Goal: Task Accomplishment & Management: Manage account settings

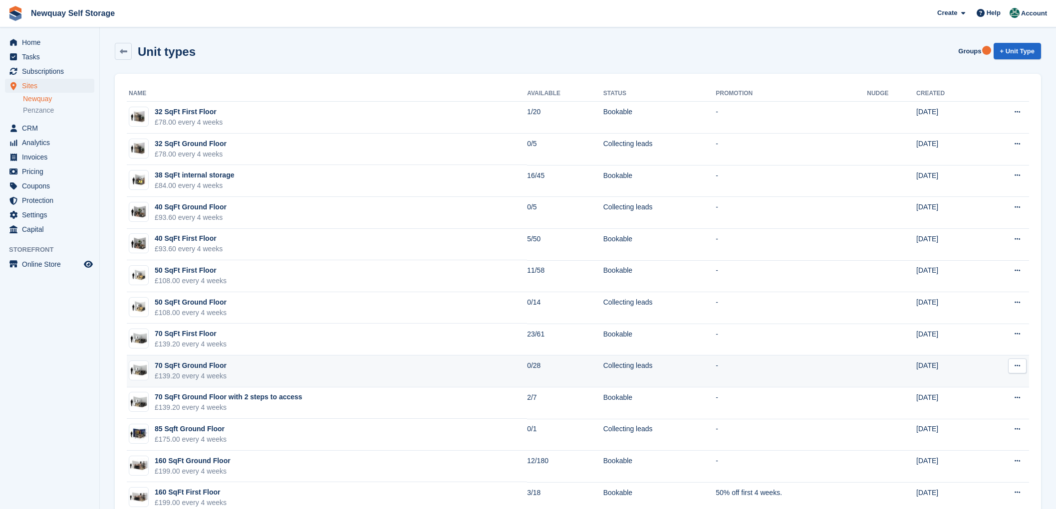
scroll to position [123, 0]
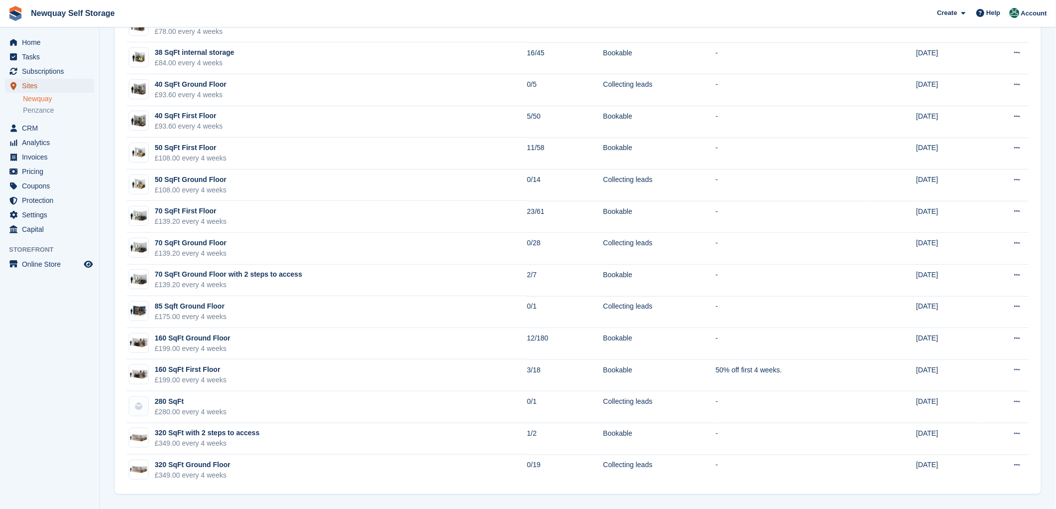
click at [28, 84] on span "Sites" at bounding box center [52, 86] width 60 height 14
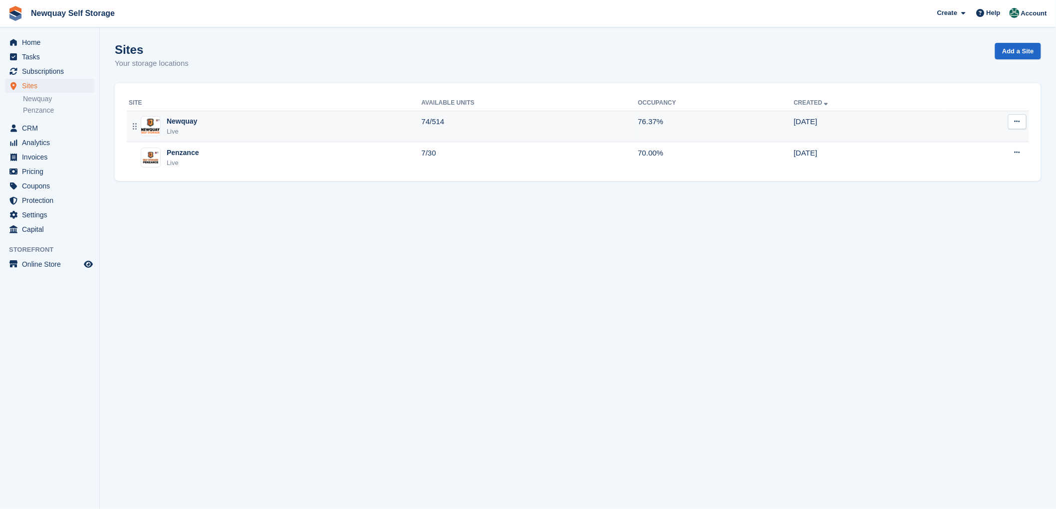
click at [178, 121] on div "Newquay" at bounding box center [182, 121] width 30 height 10
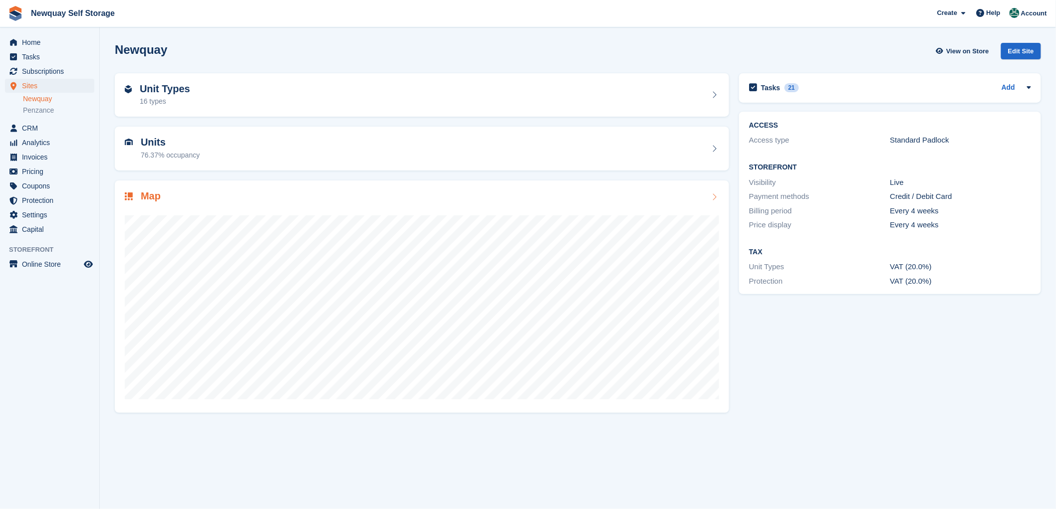
click at [147, 196] on h2 "Map" at bounding box center [151, 196] width 20 height 11
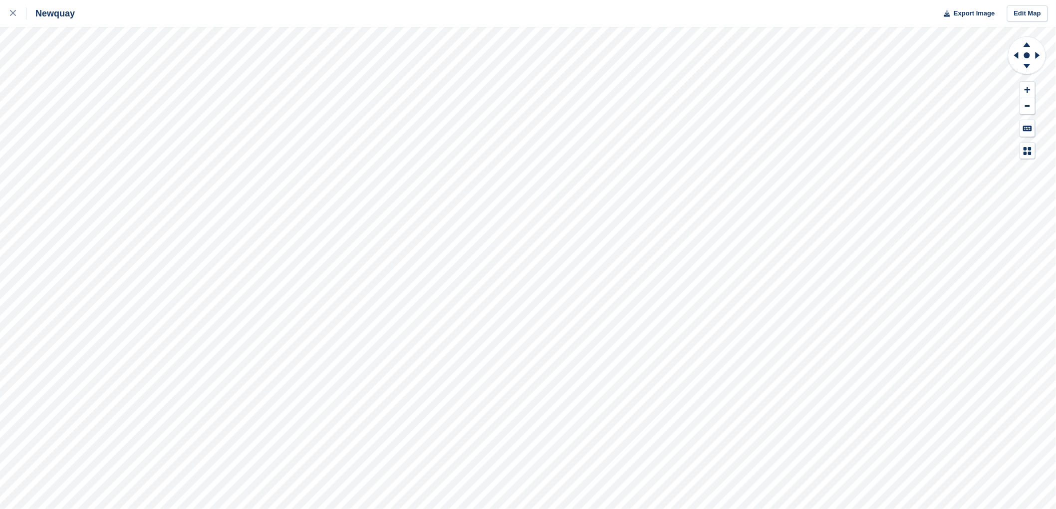
click at [242, 0] on html "Newquay Export Image Edit Map" at bounding box center [528, 254] width 1056 height 509
click at [903, 509] on html "Newquay Export Image Edit Map" at bounding box center [528, 254] width 1056 height 509
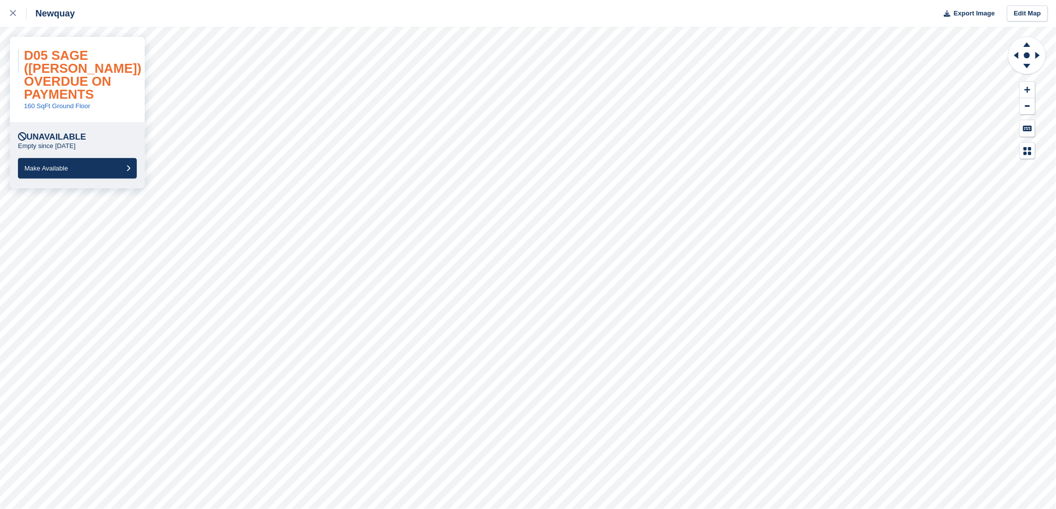
click at [80, 70] on link "D05 SAGE ([PERSON_NAME]) OVERDUE ON PAYMENTS" at bounding box center [82, 75] width 117 height 54
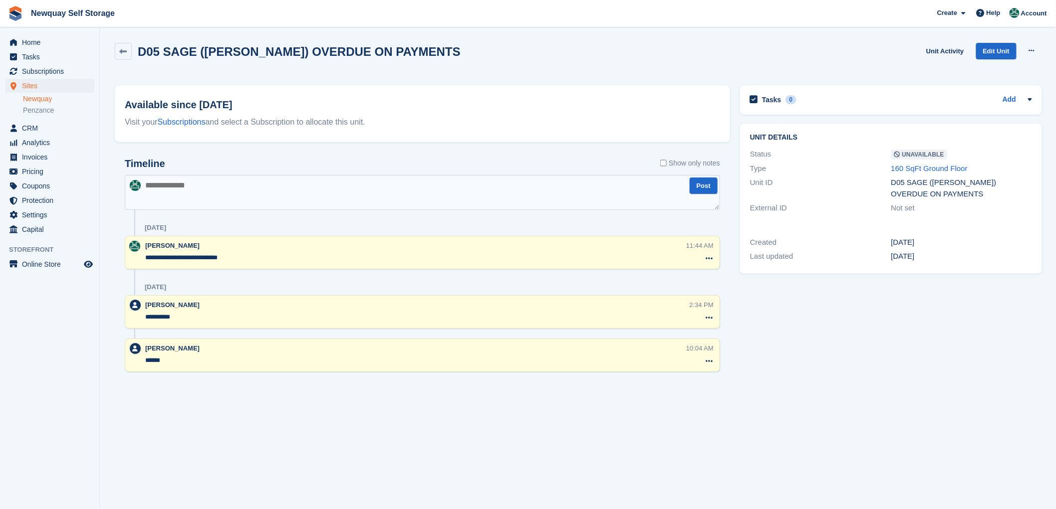
click at [908, 185] on div "D05 SAGE ([PERSON_NAME]) OVERDUE ON PAYMENTS" at bounding box center [961, 188] width 141 height 22
click at [989, 186] on div "D05 SAGE ([PERSON_NAME]) OVERDUE ON PAYMENTS" at bounding box center [961, 188] width 141 height 22
click at [120, 49] on icon at bounding box center [123, 51] width 7 height 7
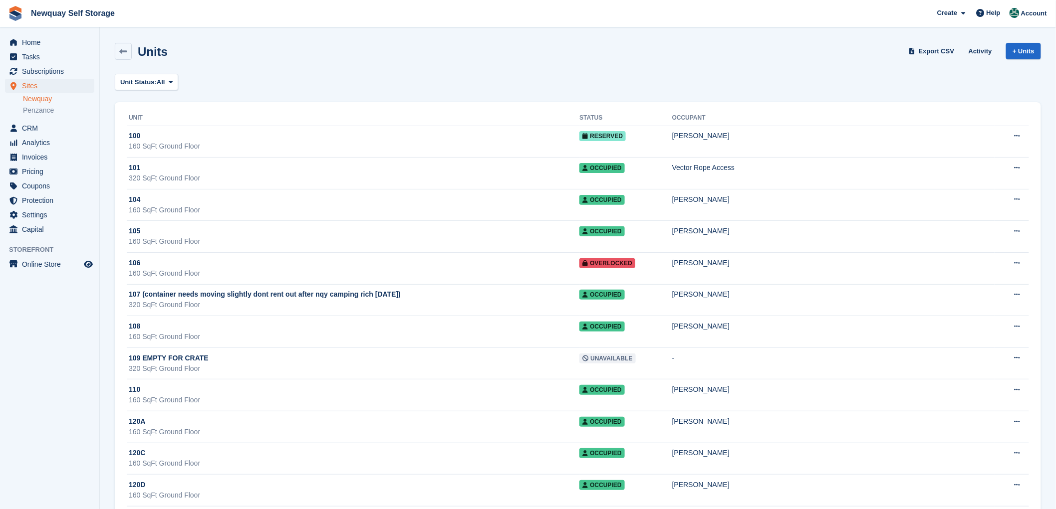
click at [924, 80] on div "Unit Status: All All Available Reserved Occupied Overlocked Repossessed Unavail…" at bounding box center [578, 82] width 926 height 16
click at [985, 90] on div "Unit Status: All All Available Reserved Occupied Overlocked Repossessed Unavail…" at bounding box center [578, 82] width 926 height 16
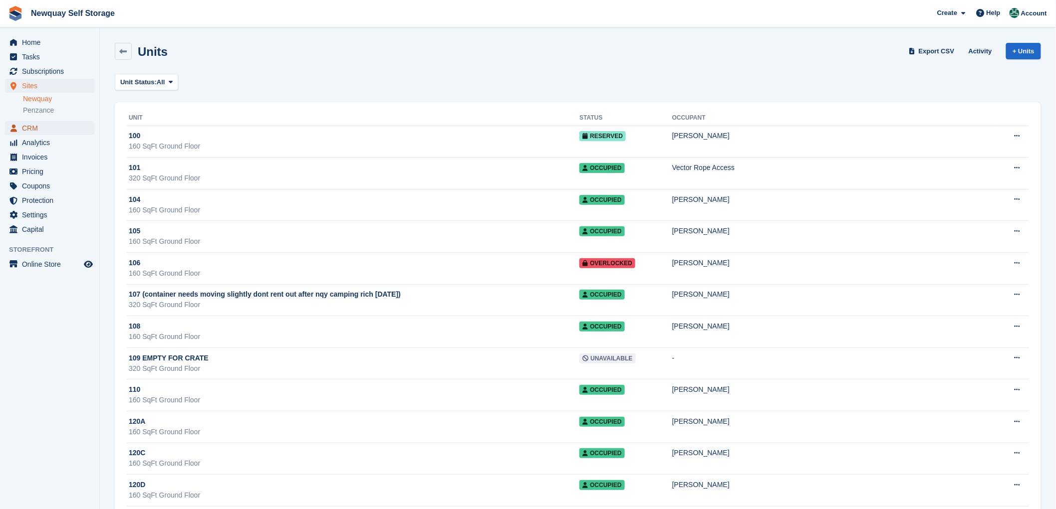
click at [30, 130] on span "CRM" at bounding box center [52, 128] width 60 height 14
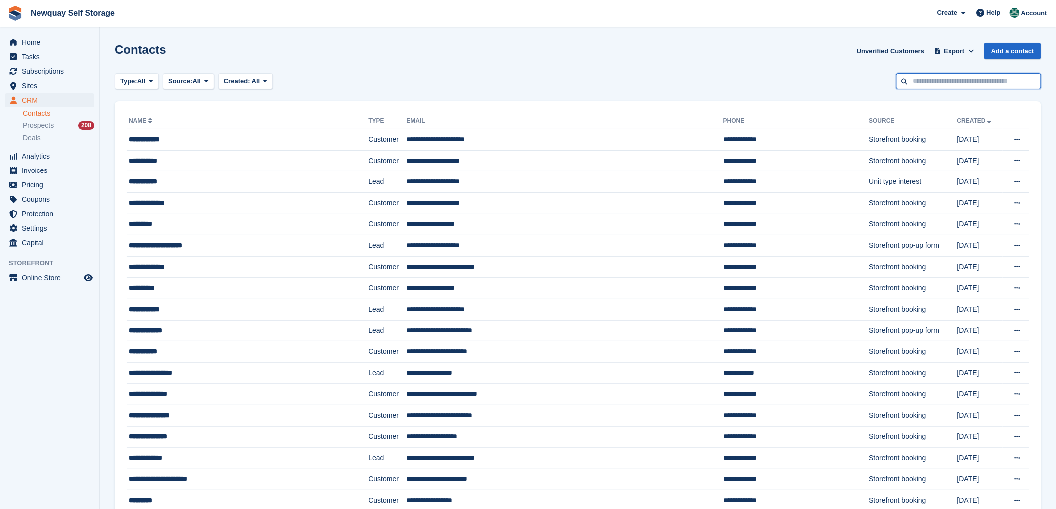
click at [912, 78] on input "text" at bounding box center [968, 81] width 145 height 16
type input "******"
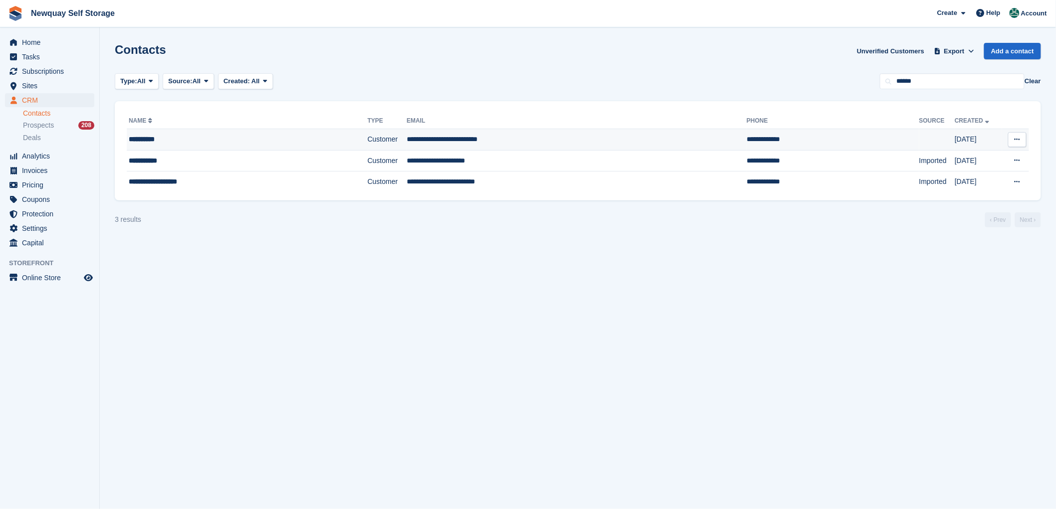
click at [143, 138] on div "**********" at bounding box center [221, 139] width 184 height 10
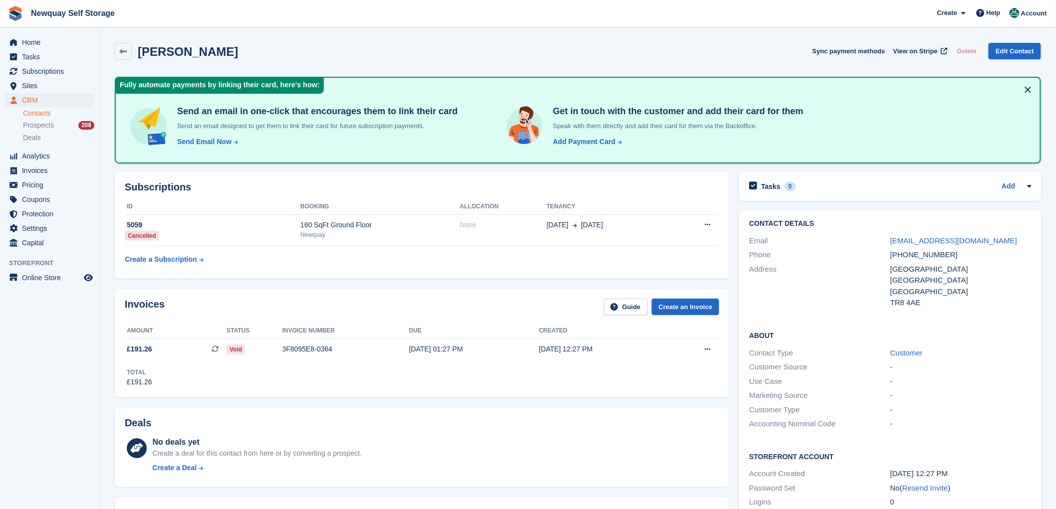
click at [699, 46] on div "Jay Latham Sync payment methods View on Stripe Delete Edit Contact" at bounding box center [578, 51] width 926 height 17
click at [1028, 86] on button at bounding box center [1028, 90] width 16 height 16
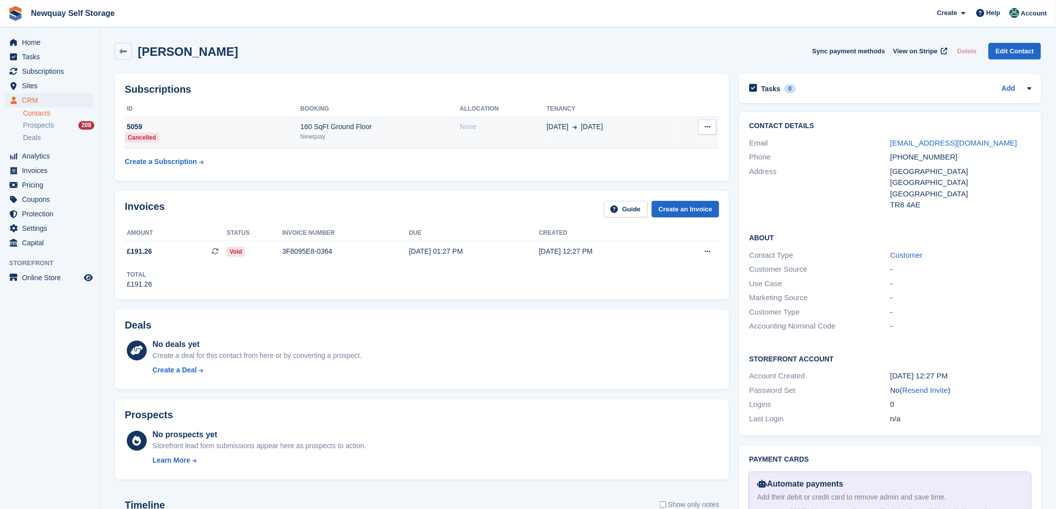
click at [130, 126] on div "5059" at bounding box center [213, 127] width 176 height 10
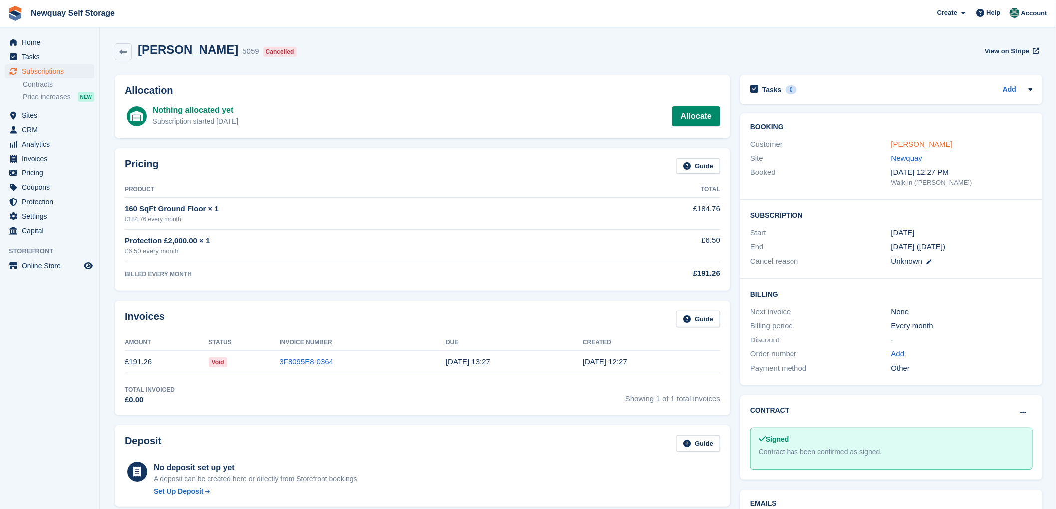
click at [895, 143] on link "[PERSON_NAME]" at bounding box center [921, 144] width 61 height 8
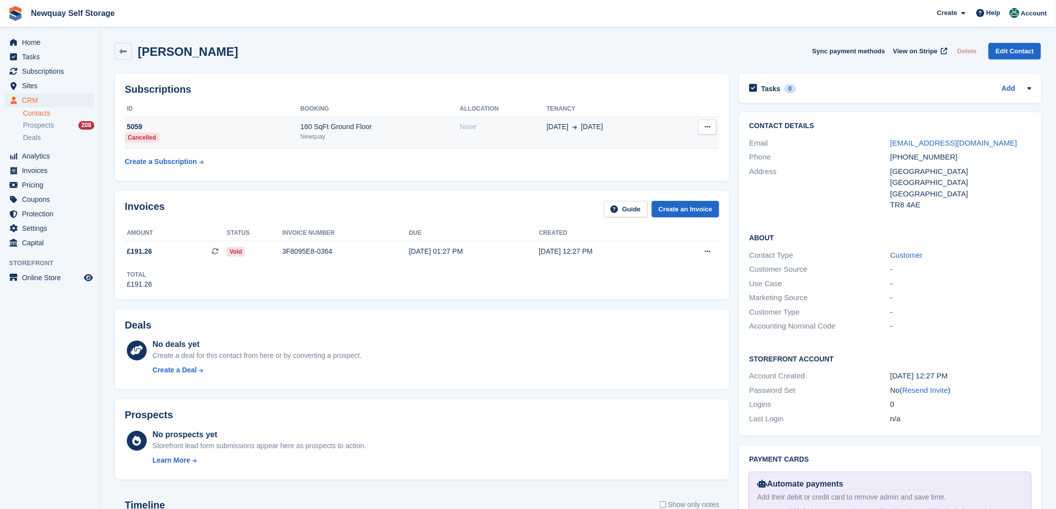
click at [136, 126] on div "5059" at bounding box center [213, 127] width 176 height 10
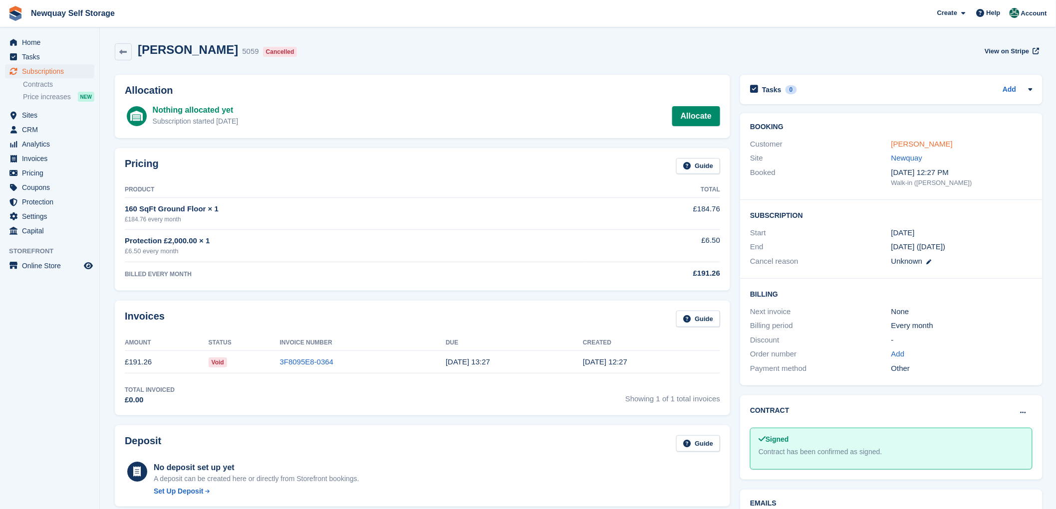
click at [903, 145] on link "[PERSON_NAME]" at bounding box center [921, 144] width 61 height 8
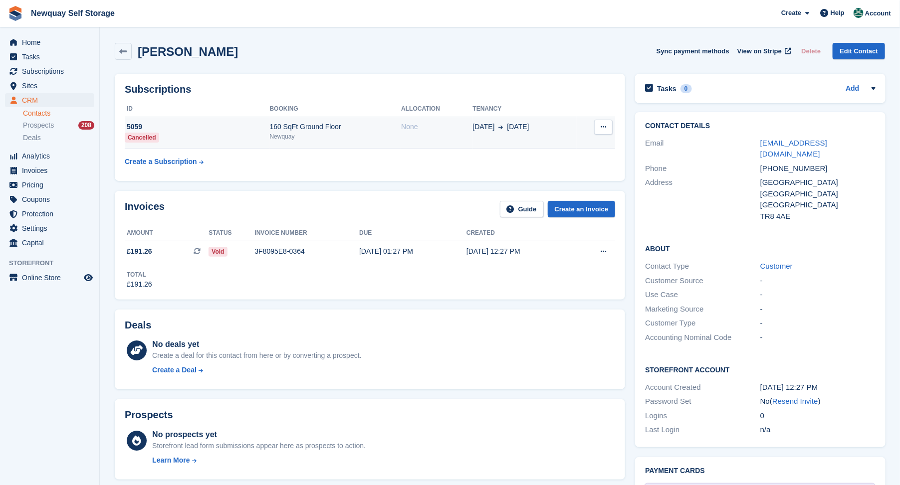
click at [135, 127] on div "5059" at bounding box center [197, 127] width 145 height 10
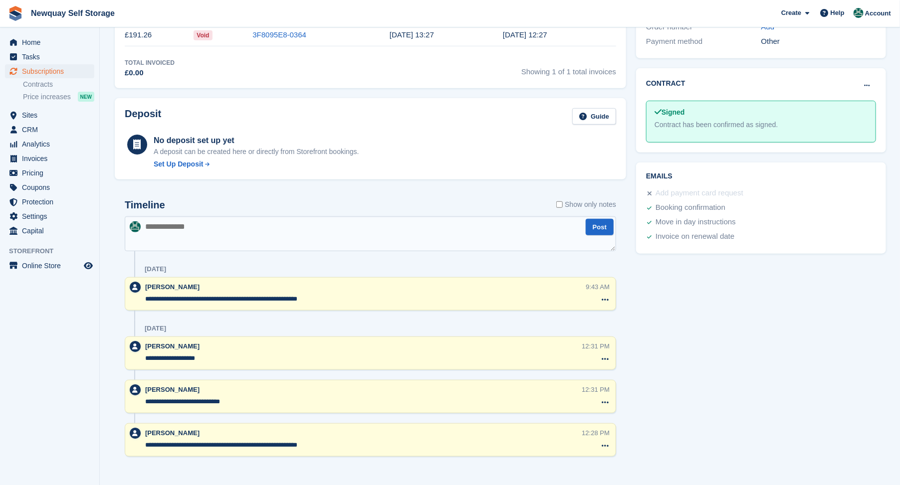
scroll to position [332, 0]
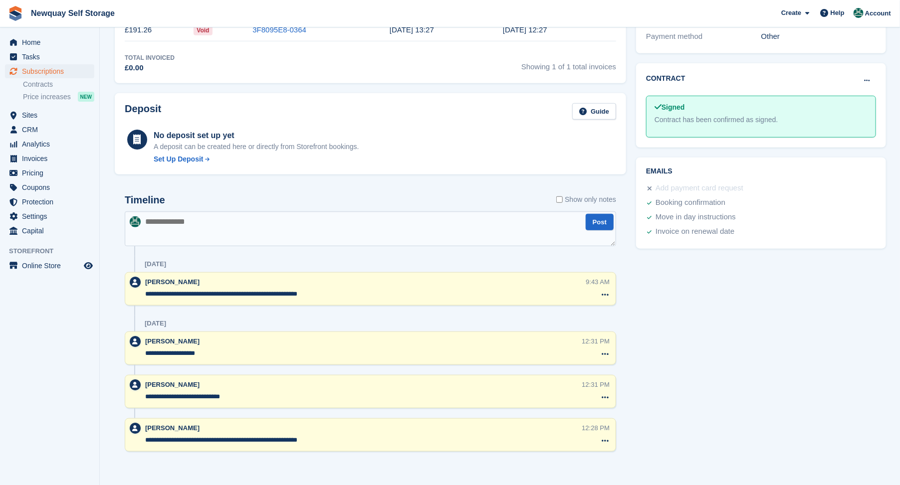
click at [175, 225] on textarea at bounding box center [370, 229] width 491 height 35
type textarea "**********"
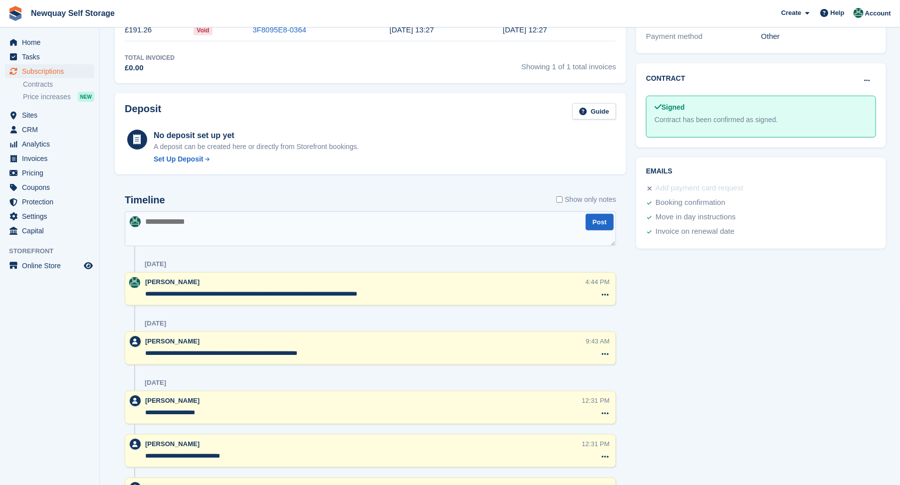
click at [382, 297] on textarea "**********" at bounding box center [365, 294] width 440 height 10
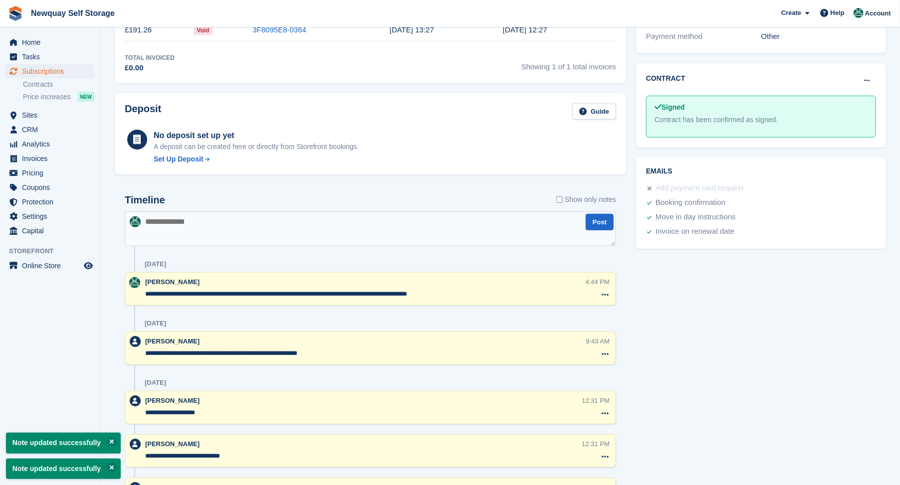
click at [458, 292] on textarea "**********" at bounding box center [365, 294] width 440 height 10
type textarea "**********"
click at [606, 217] on button "Post" at bounding box center [600, 222] width 28 height 16
click at [451, 239] on textarea at bounding box center [370, 229] width 491 height 35
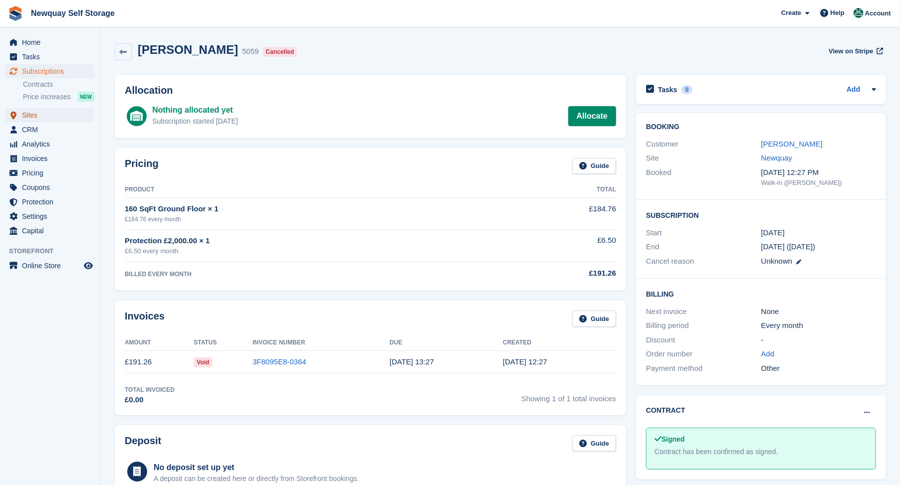
click at [24, 112] on span "Sites" at bounding box center [52, 115] width 60 height 14
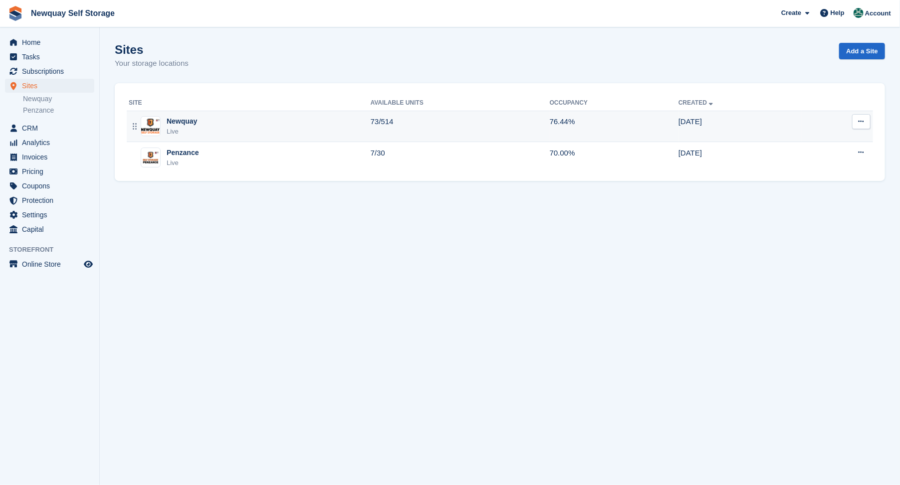
click at [177, 117] on div "Newquay" at bounding box center [182, 121] width 30 height 10
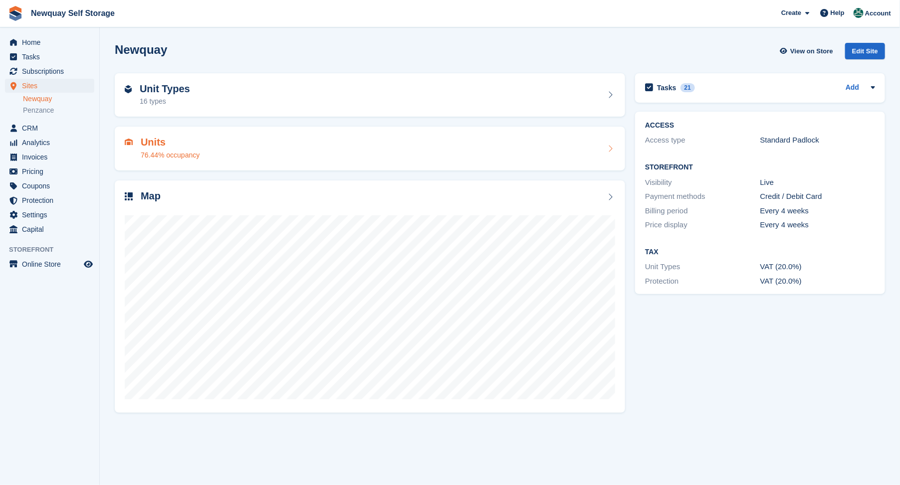
click at [150, 141] on h2 "Units" at bounding box center [170, 142] width 59 height 11
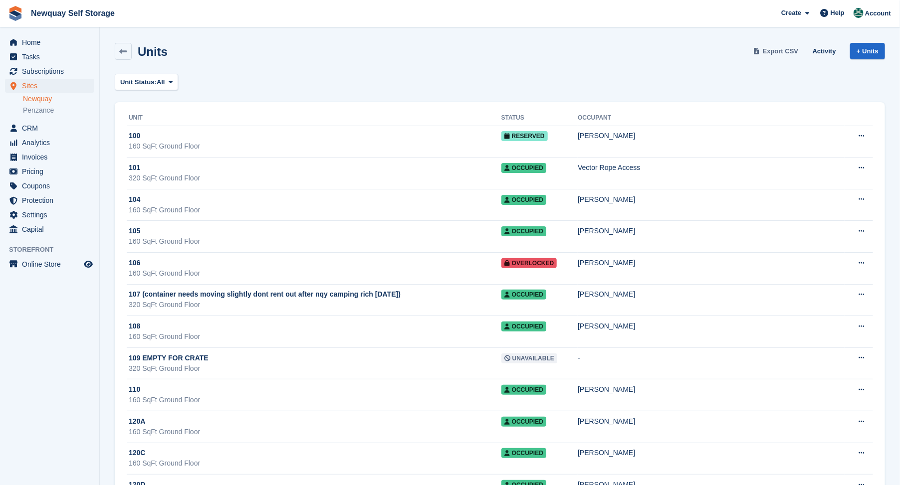
click at [787, 49] on span "Export CSV" at bounding box center [781, 51] width 36 height 10
click at [125, 50] on icon at bounding box center [123, 51] width 7 height 7
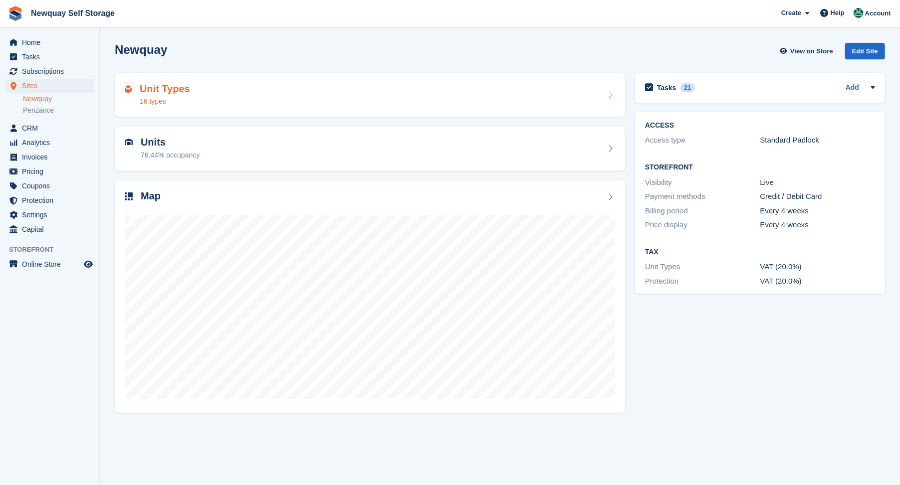
click at [151, 86] on h2 "Unit Types" at bounding box center [165, 88] width 50 height 11
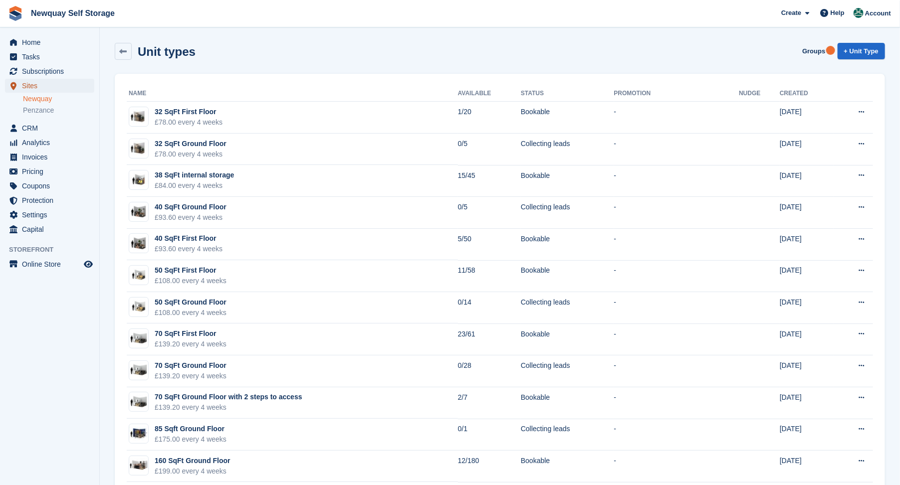
click at [28, 85] on span "Sites" at bounding box center [52, 86] width 60 height 14
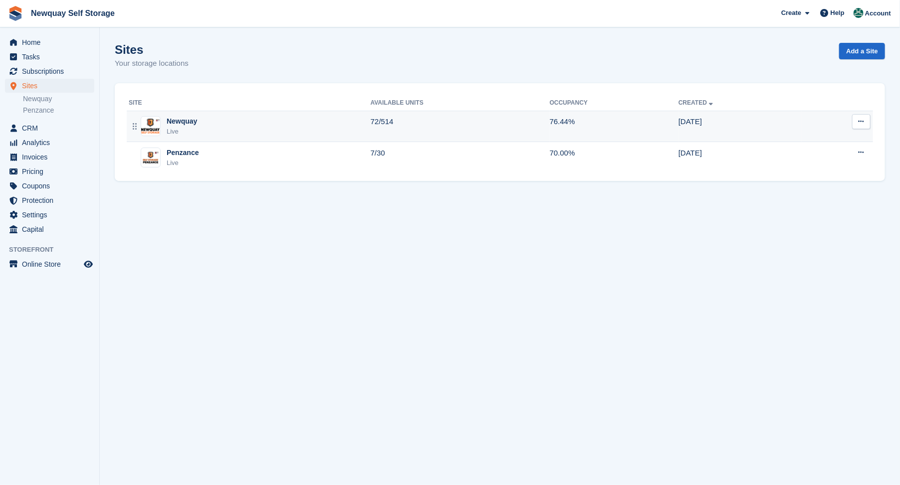
click at [180, 123] on div "Newquay" at bounding box center [182, 121] width 30 height 10
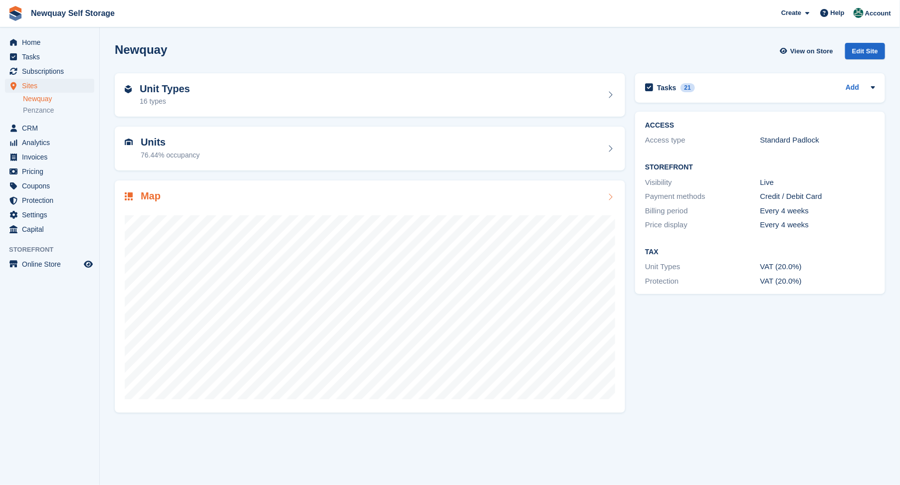
click at [155, 197] on h2 "Map" at bounding box center [151, 196] width 20 height 11
